Goal: Transaction & Acquisition: Subscribe to service/newsletter

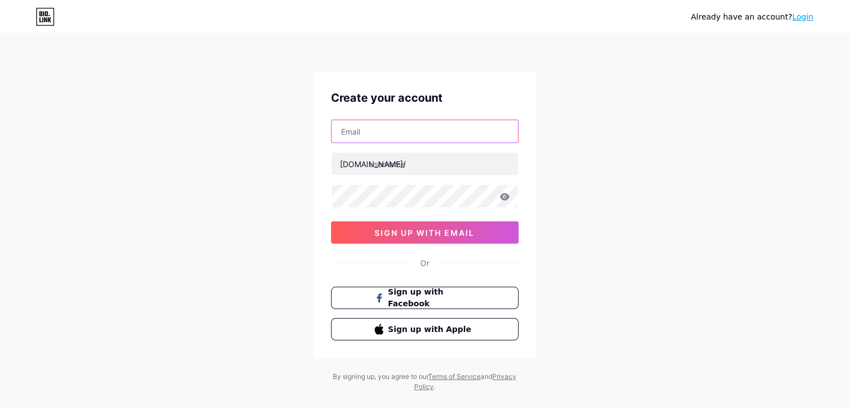
click at [385, 137] on input "text" at bounding box center [425, 131] width 187 height 22
type input "[EMAIL_ADDRESS][DOMAIN_NAME]"
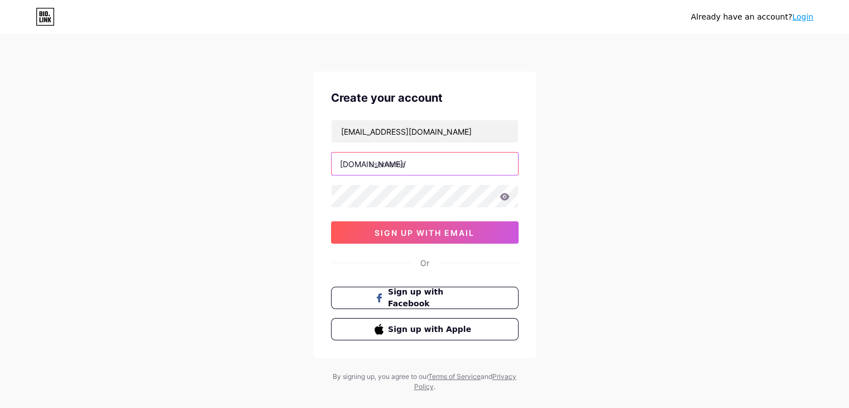
click at [378, 164] on input "text" at bounding box center [425, 163] width 187 height 22
type input "produtospioneira"
click at [326, 192] on div "Create your account [EMAIL_ADDRESS][DOMAIN_NAME] [DOMAIN_NAME]/ produtospioneir…" at bounding box center [424, 214] width 223 height 287
click at [610, 193] on div "Already have an account? Login Create your account [EMAIL_ADDRESS][DOMAIN_NAME]…" at bounding box center [424, 213] width 849 height 427
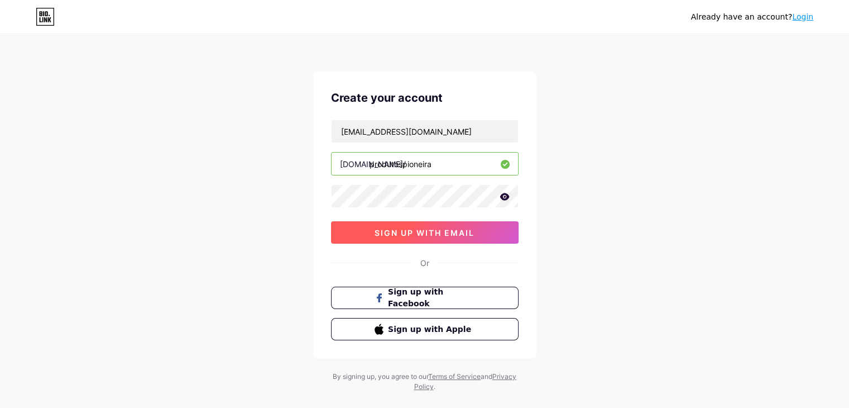
click at [489, 235] on button "sign up with email" at bounding box center [425, 232] width 188 height 22
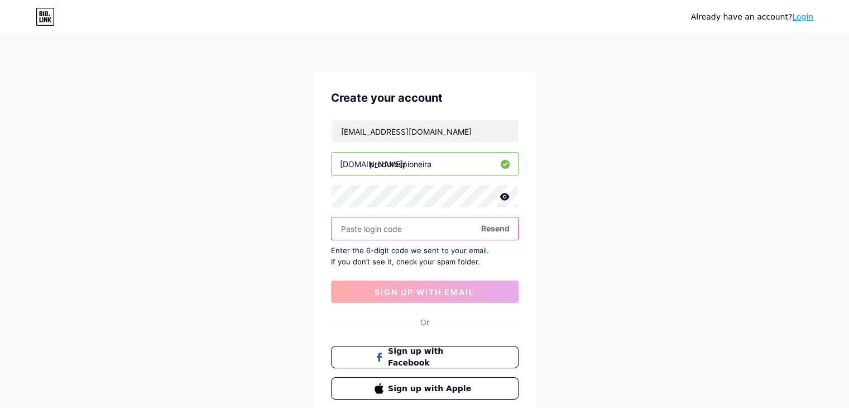
paste input "249903"
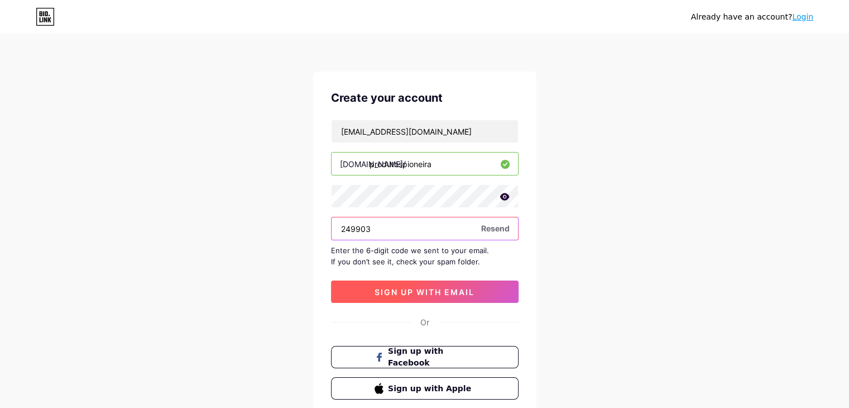
type input "249903"
click at [425, 292] on span "sign up with email" at bounding box center [425, 291] width 100 height 9
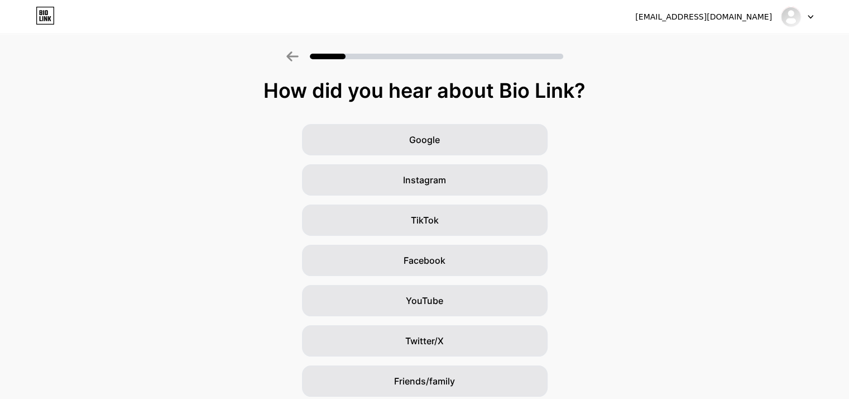
scroll to position [83, 0]
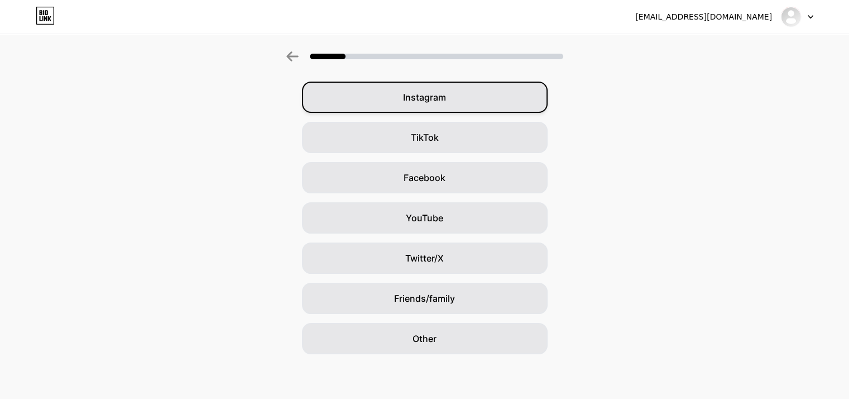
click at [467, 100] on div "Instagram" at bounding box center [425, 97] width 246 height 31
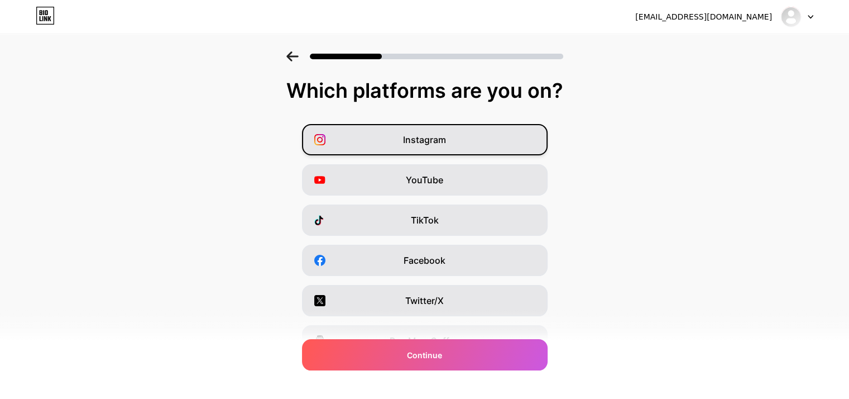
click at [469, 130] on div "Instagram" at bounding box center [425, 139] width 246 height 31
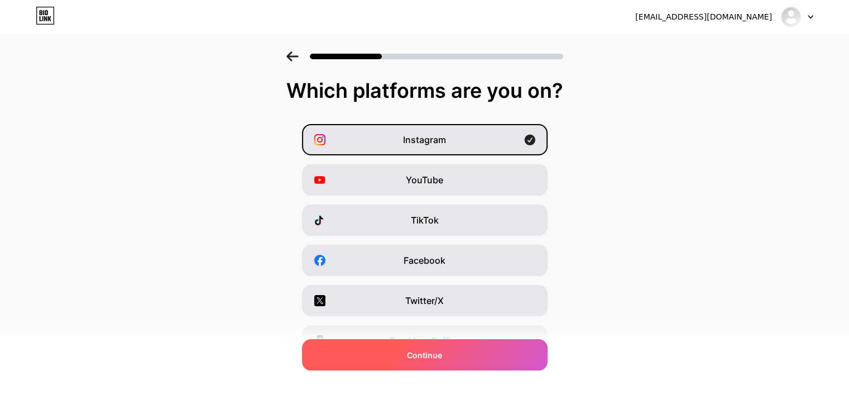
click at [441, 357] on span "Continue" at bounding box center [424, 355] width 35 height 12
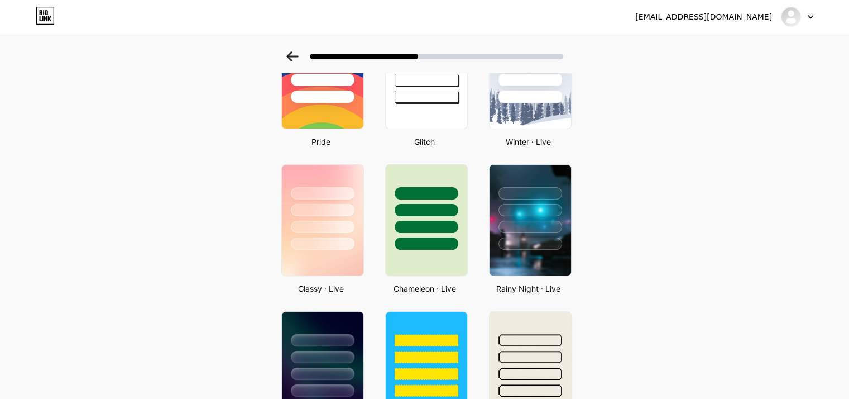
scroll to position [293, 0]
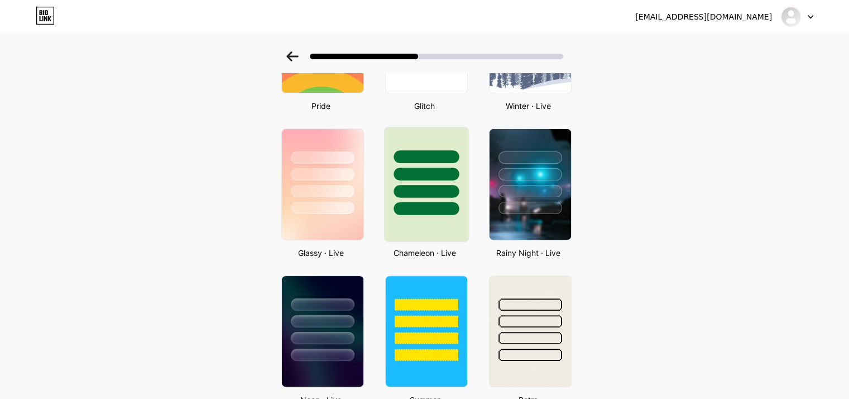
click at [440, 196] on div at bounding box center [426, 171] width 84 height 88
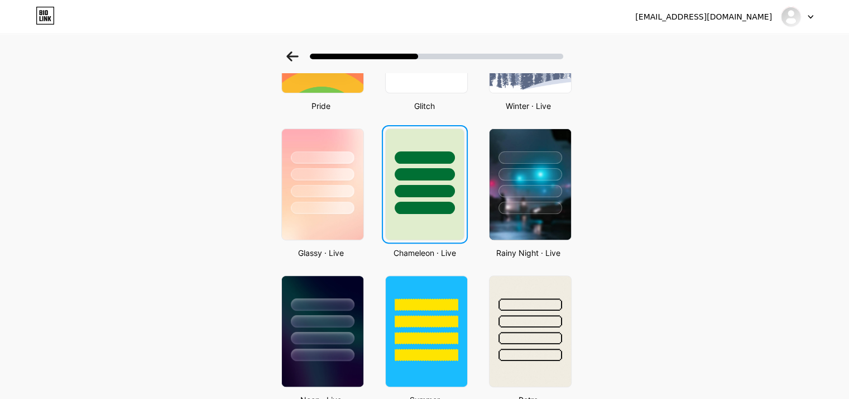
scroll to position [0, 0]
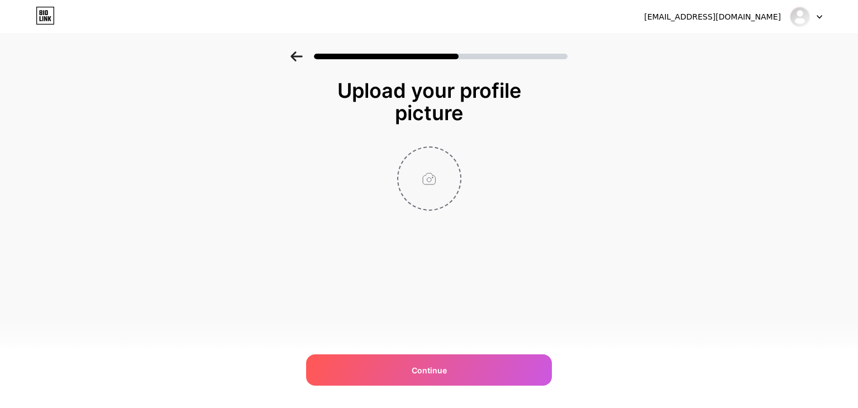
click at [427, 184] on input "file" at bounding box center [429, 178] width 62 height 62
type input "C:\fakepath\image.png"
click at [442, 178] on img at bounding box center [429, 178] width 64 height 64
click at [454, 152] on circle at bounding box center [454, 155] width 12 height 12
click at [425, 182] on input "file" at bounding box center [429, 178] width 62 height 62
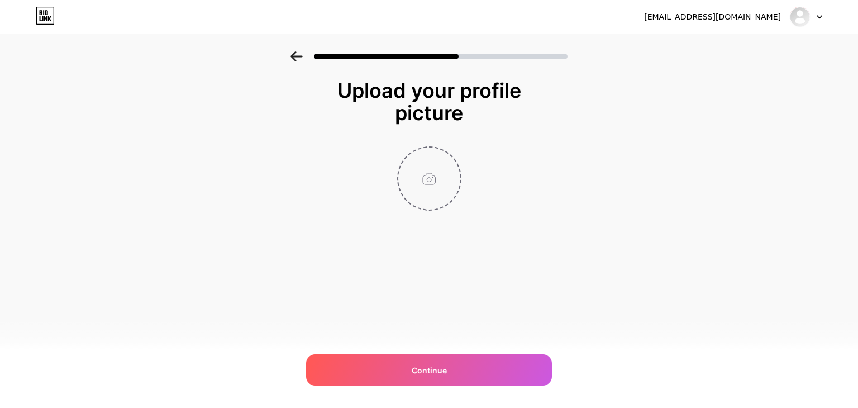
click at [436, 165] on input "file" at bounding box center [429, 178] width 62 height 62
type input "C:\fakepath\image (1).png"
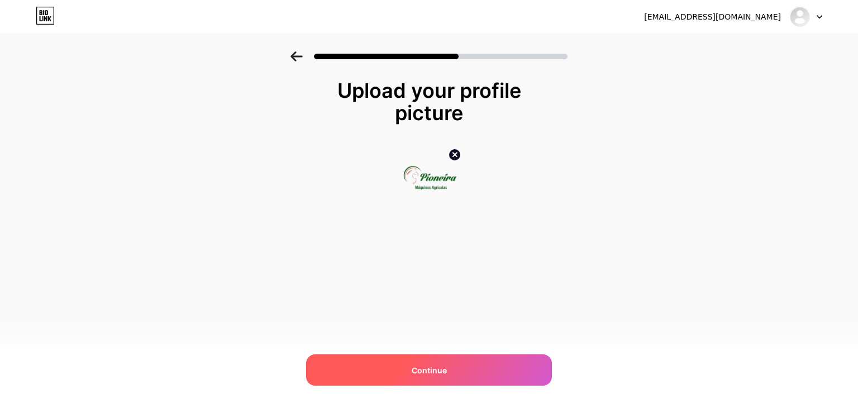
click at [482, 376] on div "Continue" at bounding box center [429, 369] width 246 height 31
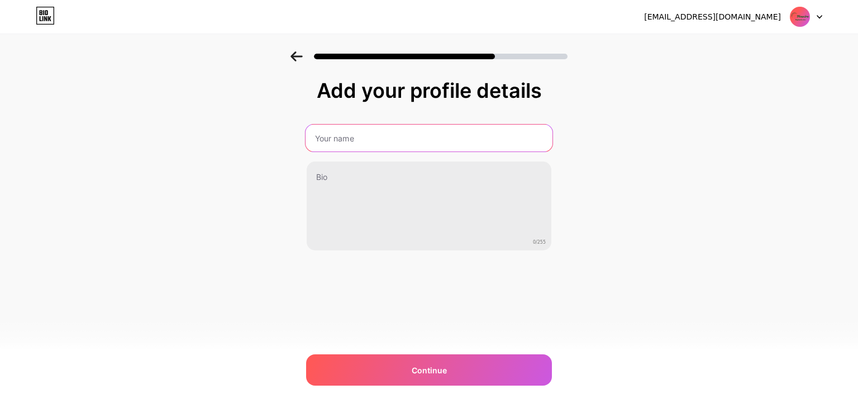
click at [349, 135] on input "text" at bounding box center [429, 138] width 247 height 27
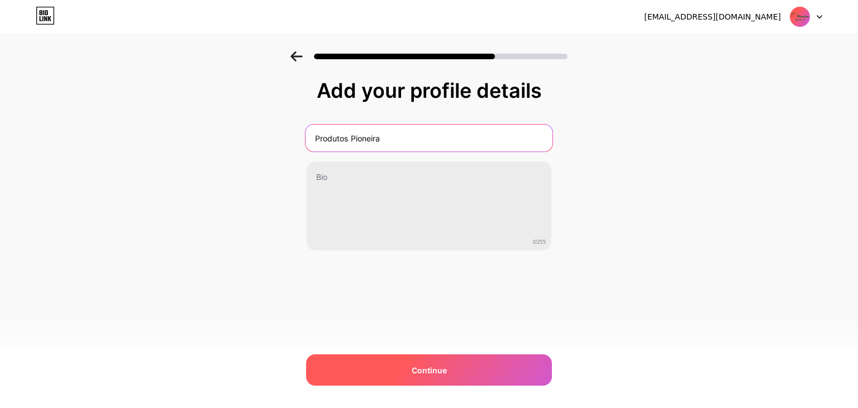
type input "Produtos Pioneira"
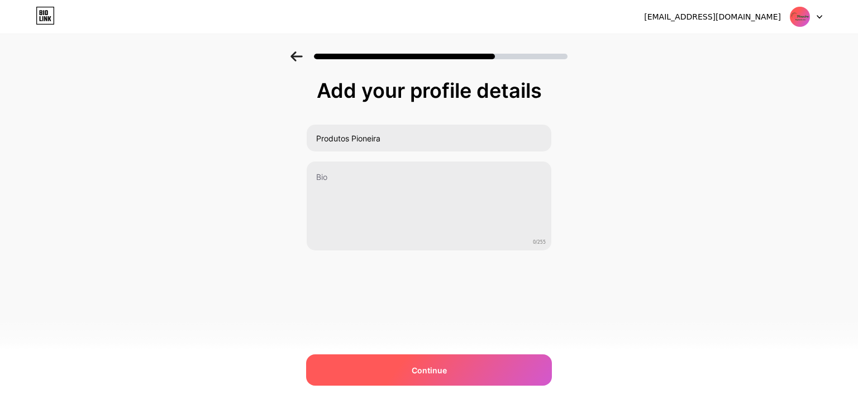
click at [418, 369] on span "Continue" at bounding box center [429, 370] width 35 height 12
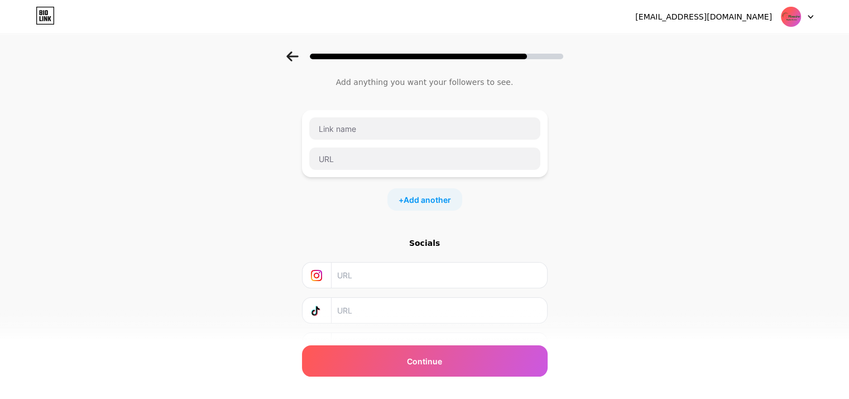
scroll to position [36, 0]
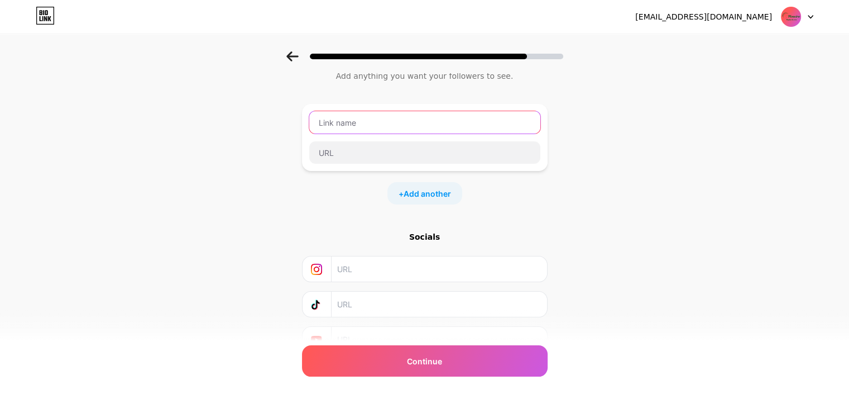
click at [357, 118] on input "text" at bounding box center [424, 122] width 231 height 22
type input "Produtos Pioneira"
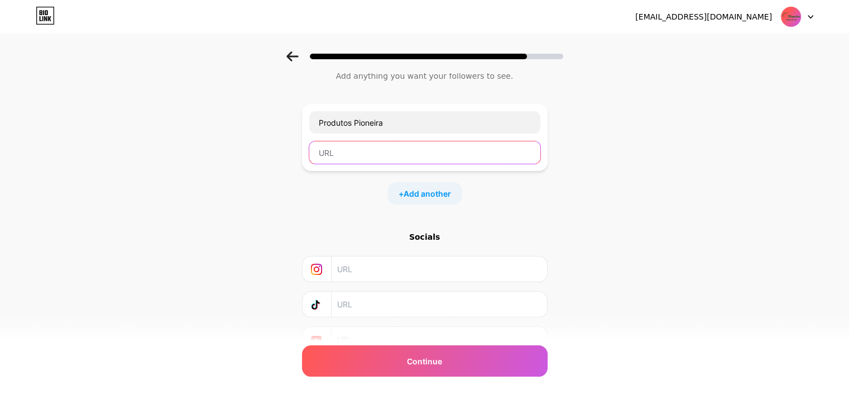
click at [364, 161] on input "text" at bounding box center [424, 152] width 231 height 22
paste input "[URL][DOMAIN_NAME]"
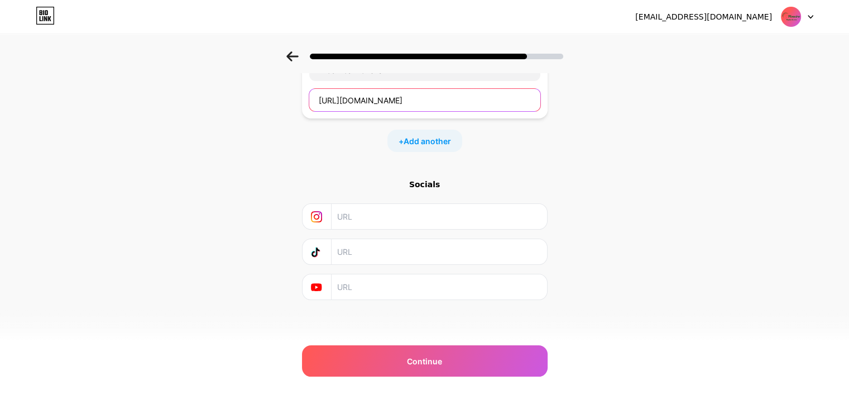
type input "[URL][DOMAIN_NAME]"
click at [431, 209] on input "text" at bounding box center [438, 216] width 203 height 25
paste input "[URL][DOMAIN_NAME]"
type input "[URL][DOMAIN_NAME]"
click at [376, 284] on input "text" at bounding box center [438, 286] width 203 height 25
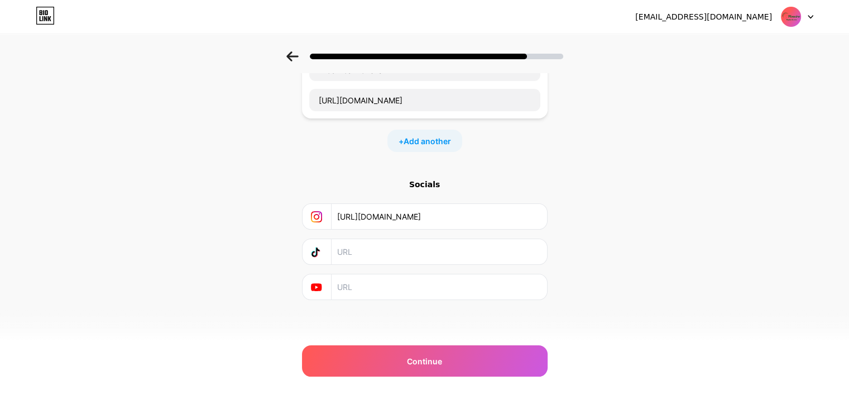
paste input "[URL][DOMAIN_NAME]"
type input "[URL][DOMAIN_NAME]"
click at [327, 247] on div at bounding box center [318, 251] width 30 height 25
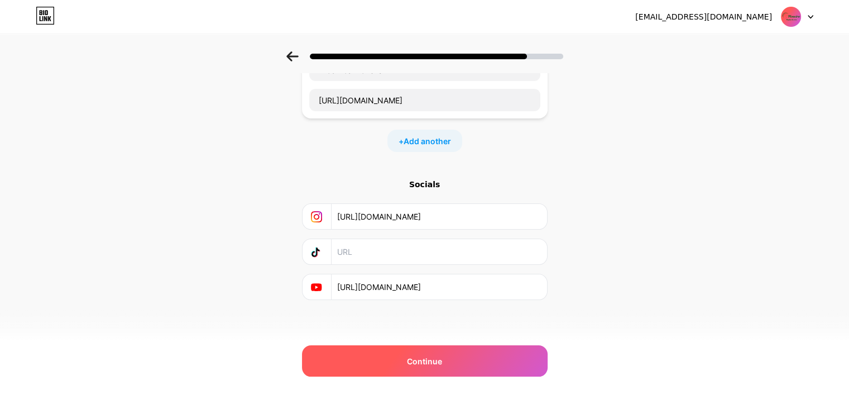
click at [476, 369] on div "Continue" at bounding box center [425, 360] width 246 height 31
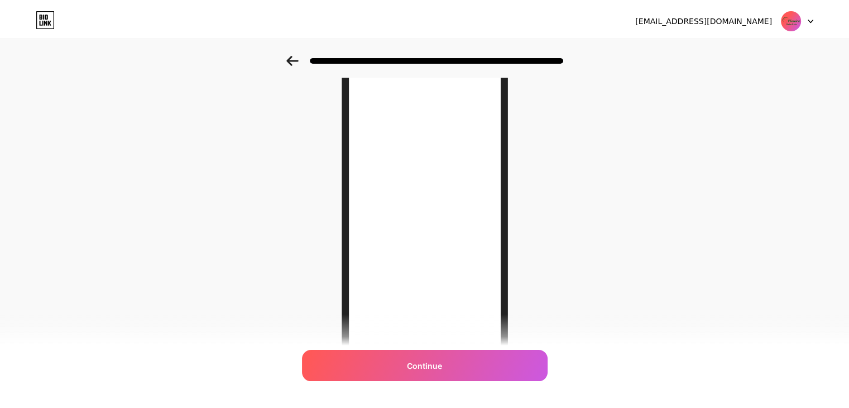
scroll to position [0, 0]
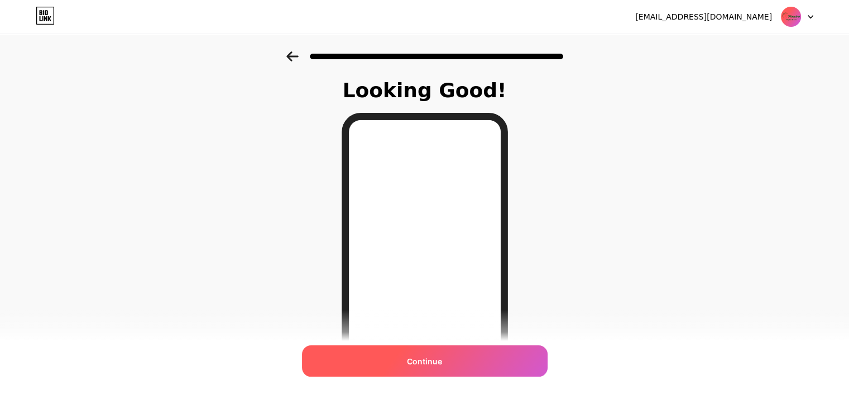
click at [452, 362] on div "Continue" at bounding box center [425, 360] width 246 height 31
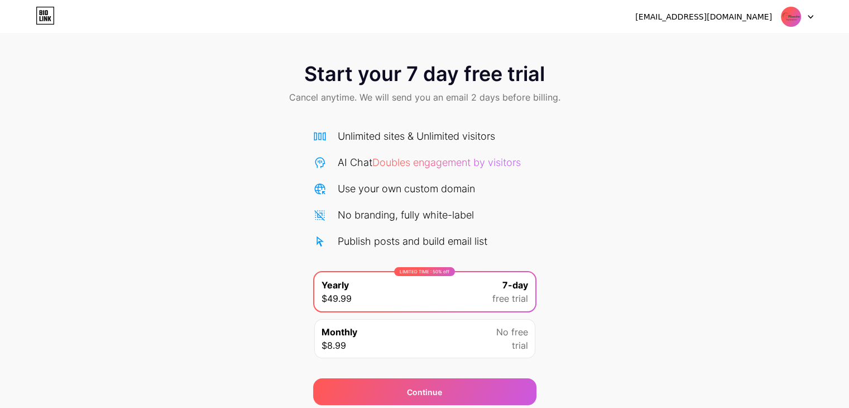
click at [49, 20] on icon at bounding box center [49, 18] width 3 height 5
click at [793, 23] on img at bounding box center [791, 16] width 21 height 21
click at [727, 12] on div "[EMAIL_ADDRESS][DOMAIN_NAME]" at bounding box center [704, 17] width 137 height 12
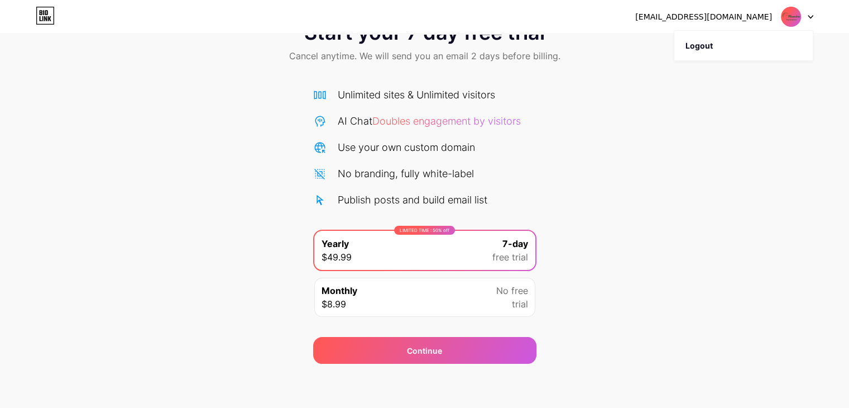
click at [390, 291] on div "Monthly $8.99 No free trial" at bounding box center [424, 297] width 221 height 39
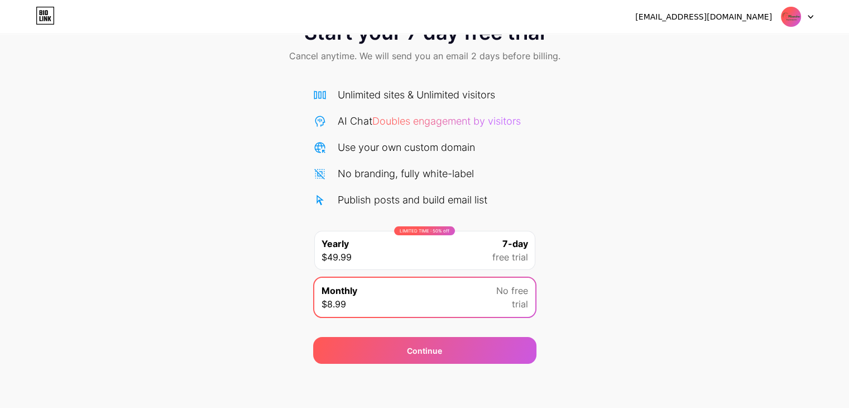
scroll to position [0, 0]
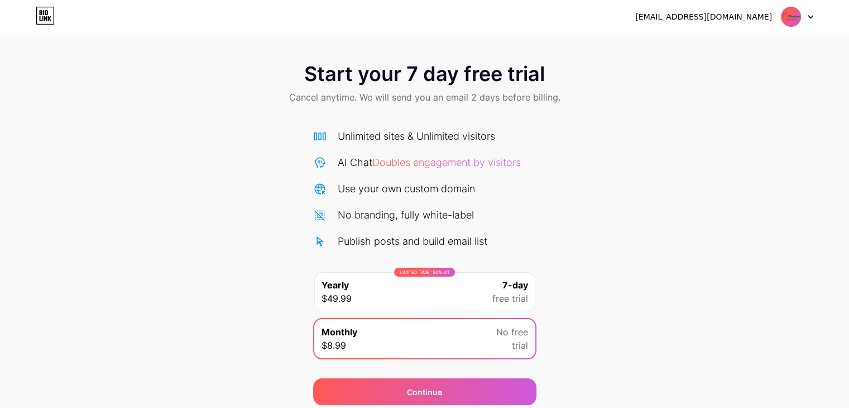
click at [808, 18] on icon at bounding box center [811, 17] width 6 height 4
click at [623, 74] on div "Start your 7 day free trial Cancel anytime. We will send you an email 2 days be…" at bounding box center [424, 84] width 849 height 66
